Goal: Information Seeking & Learning: Understand process/instructions

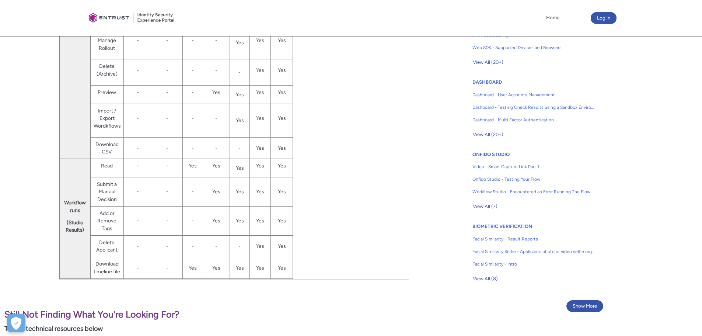
scroll to position [434, 0]
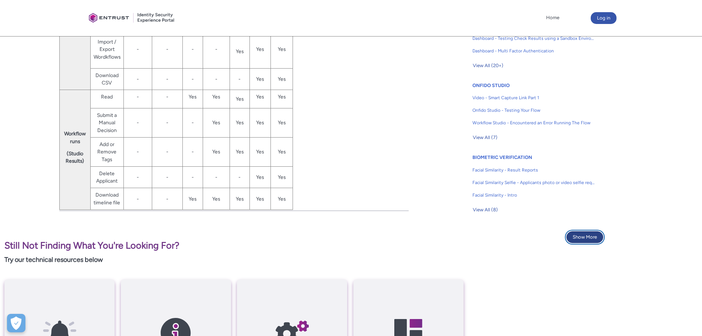
click at [581, 237] on button "Show More" at bounding box center [585, 237] width 37 height 12
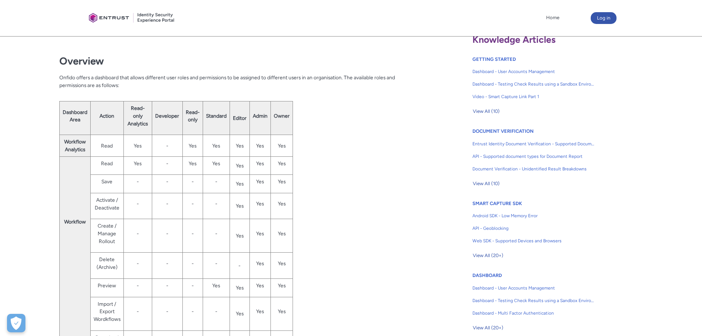
scroll to position [87, 0]
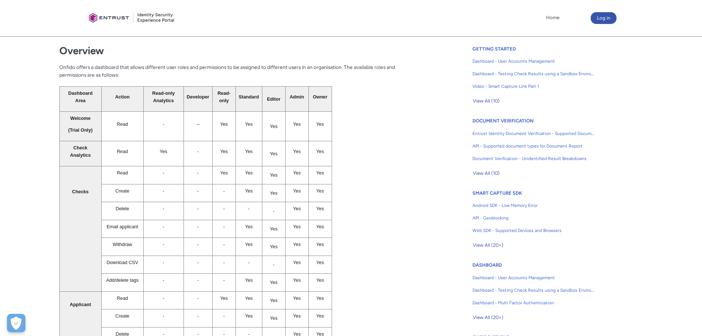
scroll to position [184, 0]
click at [404, 208] on div "Overview Onfido offers a dashboard that allows different user roles and permiss…" at bounding box center [234, 233] width 350 height 394
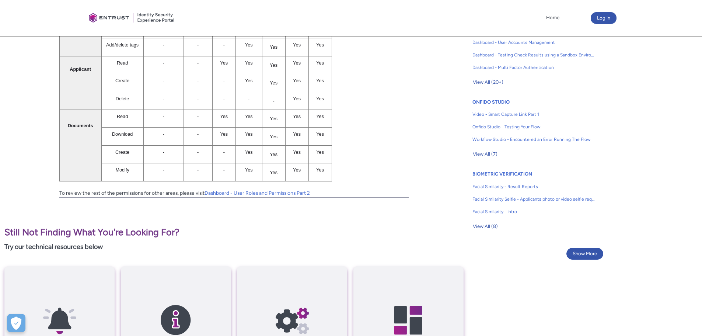
scroll to position [415, 0]
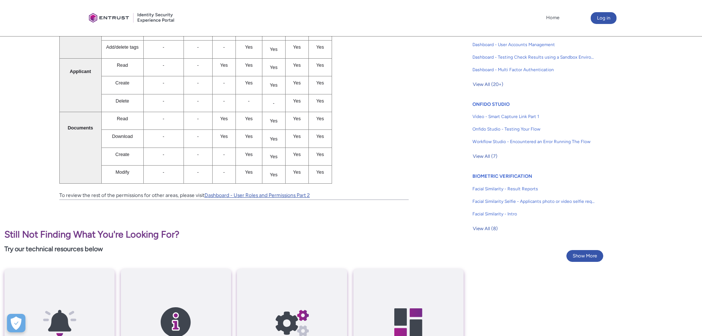
click at [280, 195] on link "Dashboard - User Roles and Permissions Part 2" at bounding box center [257, 195] width 105 height 6
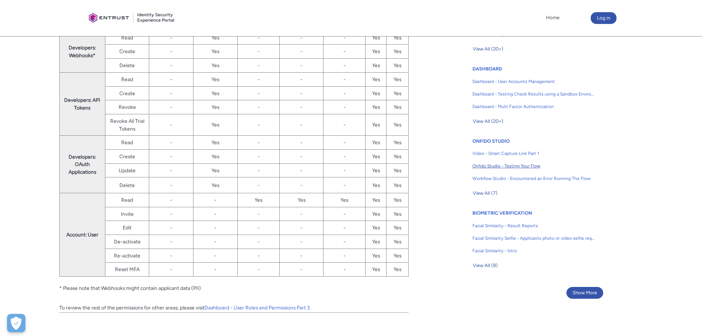
scroll to position [379, 0]
click at [289, 308] on link "Dashboard - User Roles and Permissions Part 3" at bounding box center [257, 307] width 105 height 6
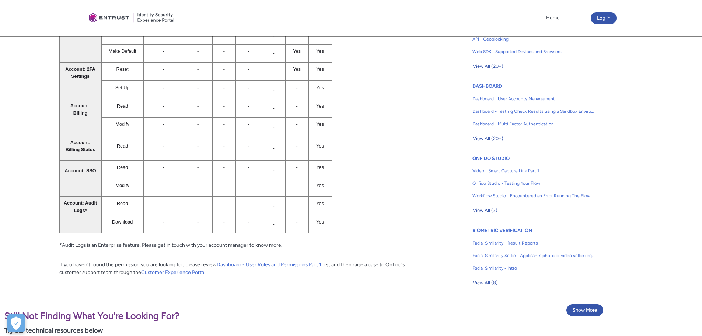
scroll to position [361, 0]
